Goal: Register for event/course: Sign up to attend an event or enroll in a course

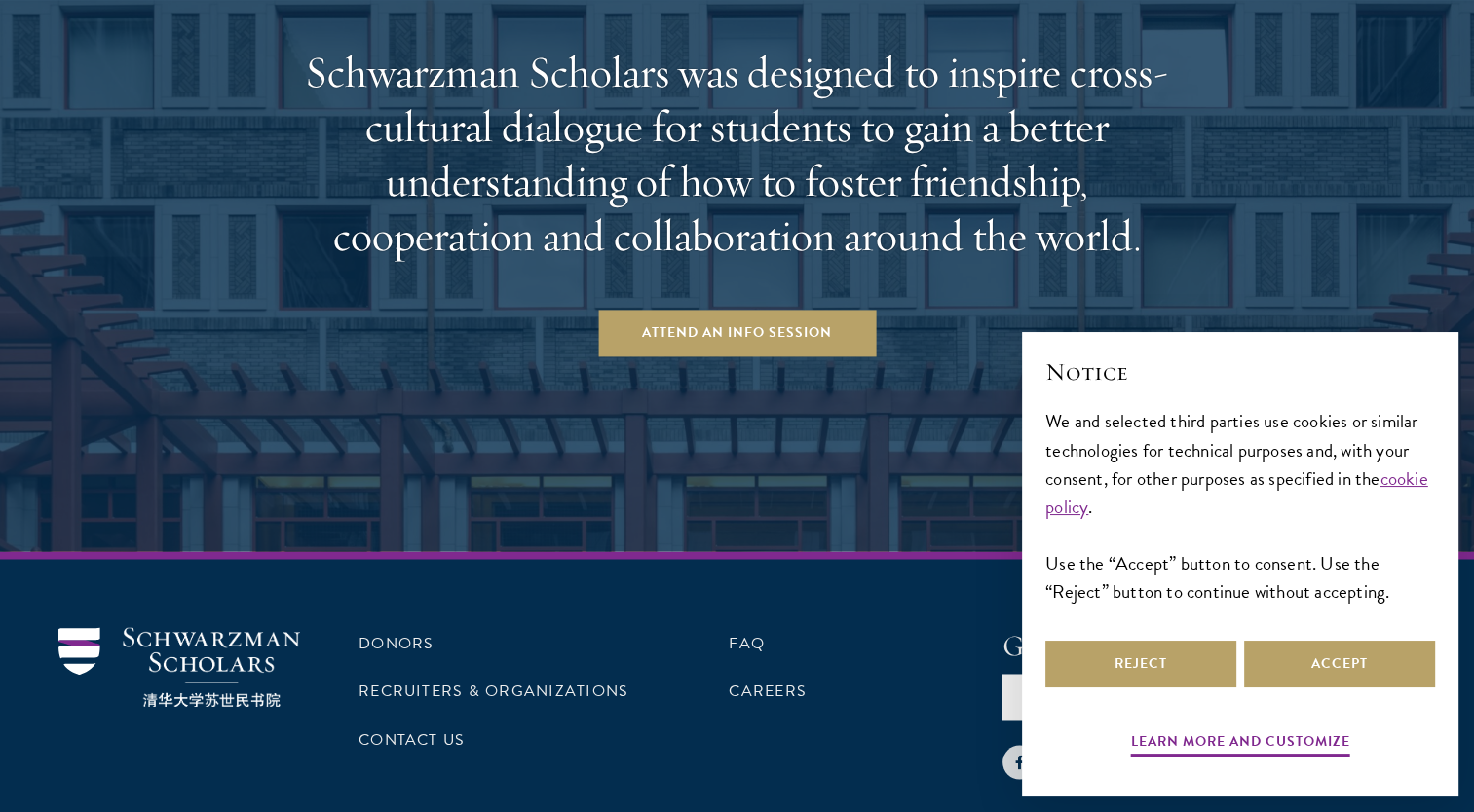
scroll to position [3029, 0]
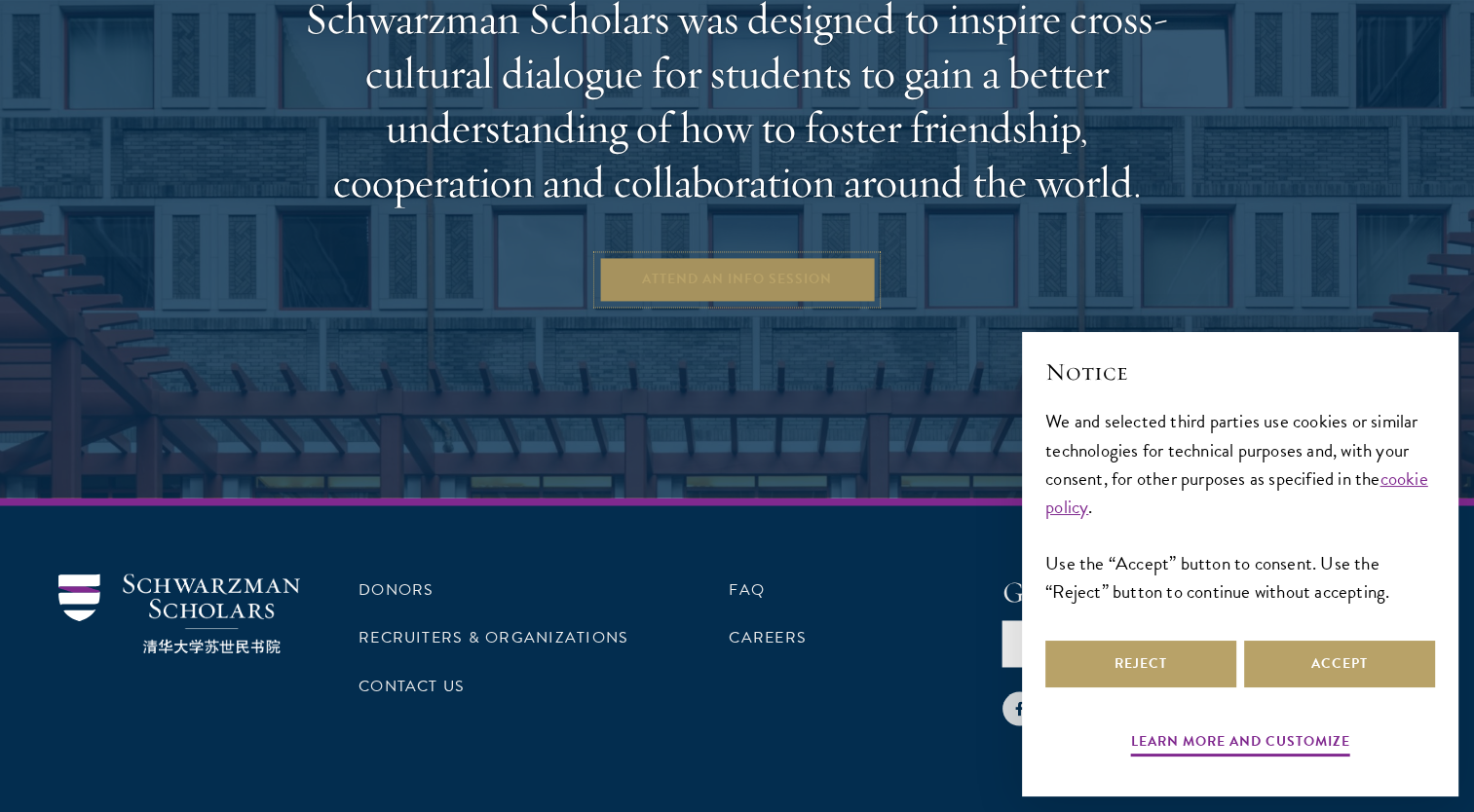
click at [659, 263] on link "Attend an Info Session" at bounding box center [737, 280] width 277 height 47
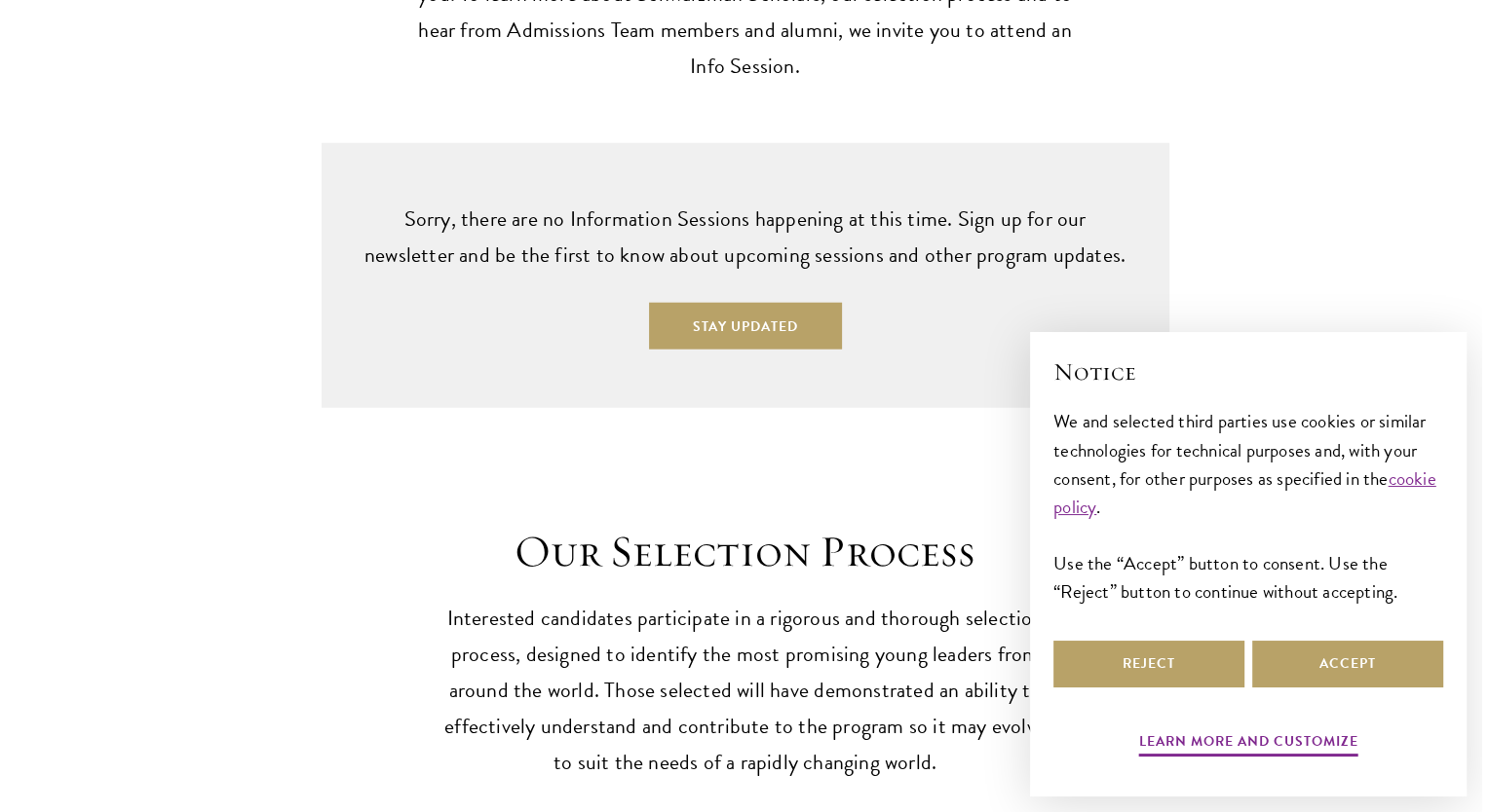
scroll to position [5081, 0]
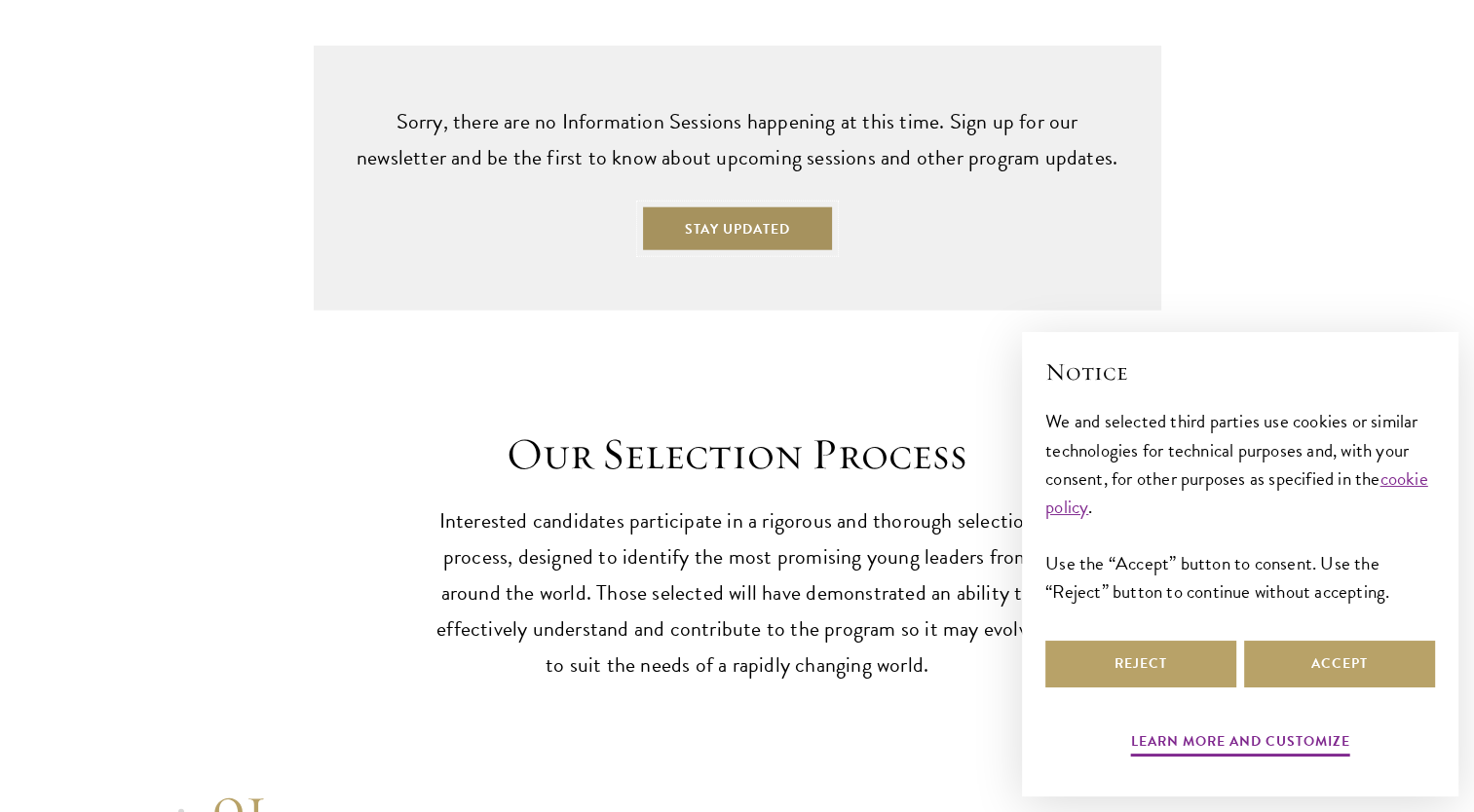
drag, startPoint x: 0, startPoint y: 0, endPoint x: 719, endPoint y: 187, distance: 742.9
click at [719, 205] on button "Stay Updated" at bounding box center [737, 229] width 193 height 47
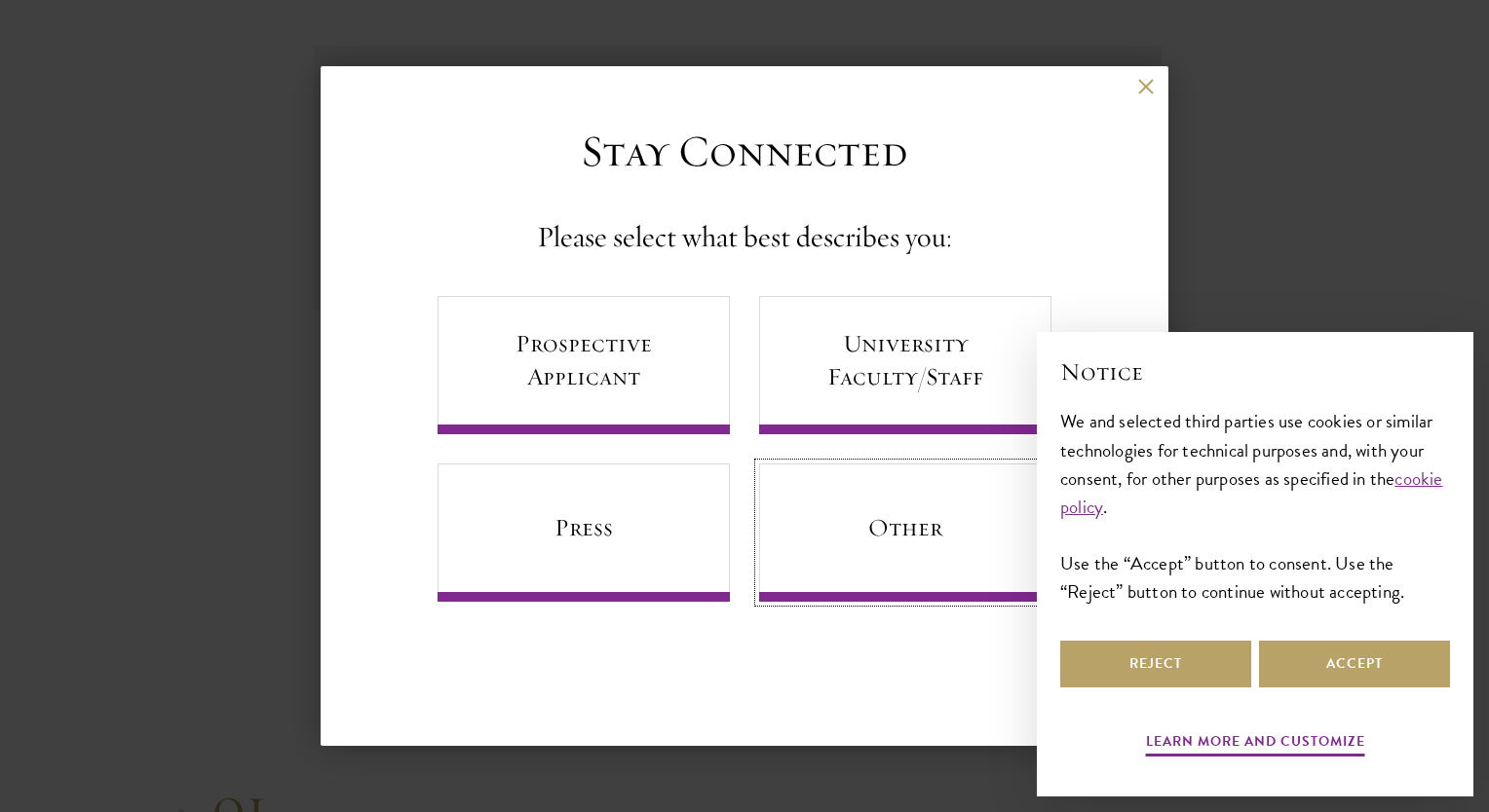
click at [902, 509] on link "Other" at bounding box center [905, 533] width 292 height 139
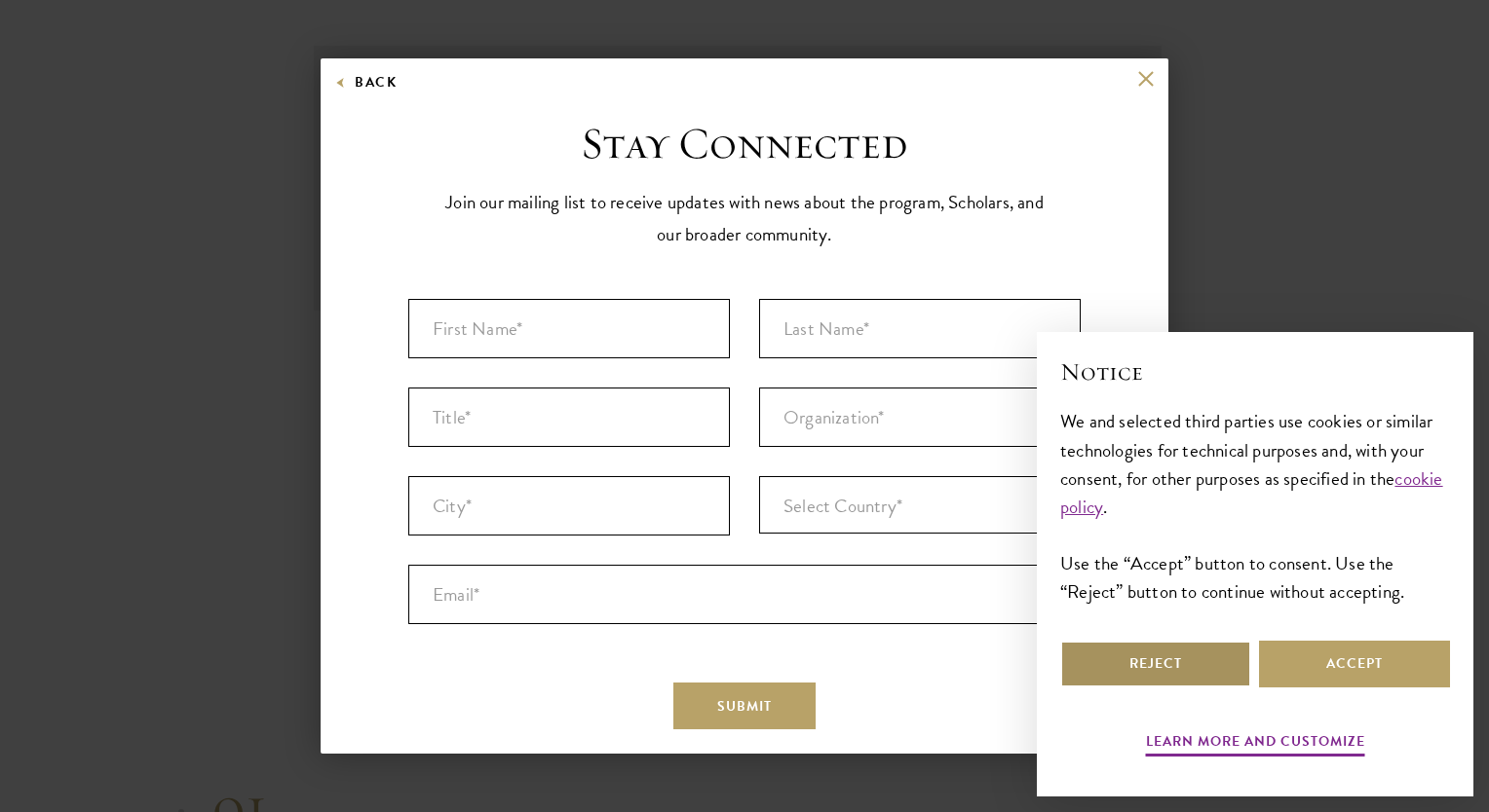
click at [1165, 666] on button "Reject" at bounding box center [1156, 665] width 191 height 47
